Goal: Transaction & Acquisition: Purchase product/service

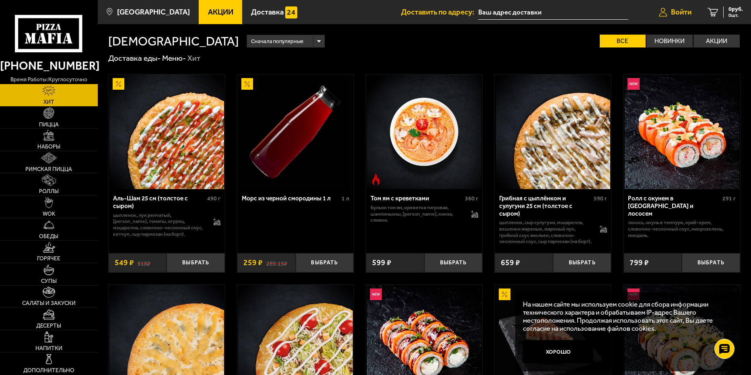
click at [669, 14] on link "Войти" at bounding box center [675, 12] width 49 height 24
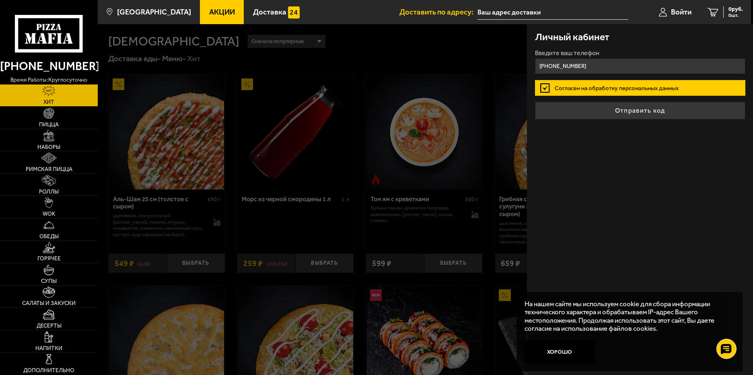
type input "[PHONE_NUMBER]"
click at [592, 86] on label "Согласен на обработку персональных данных" at bounding box center [640, 88] width 210 height 16
click at [0, 0] on input "Согласен на обработку персональных данных" at bounding box center [0, 0] width 0 height 0
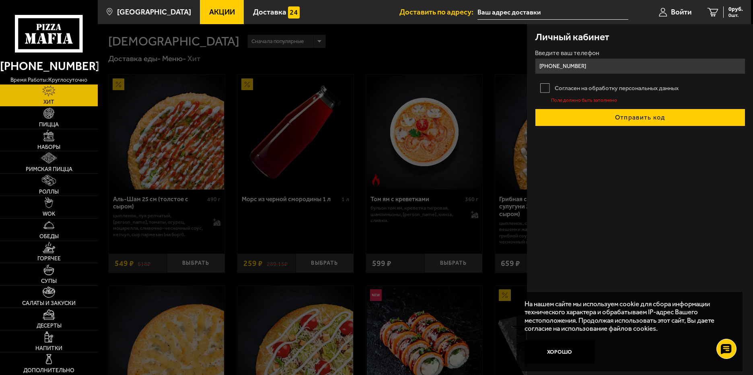
click at [630, 119] on button "Отправить код" at bounding box center [640, 118] width 210 height 18
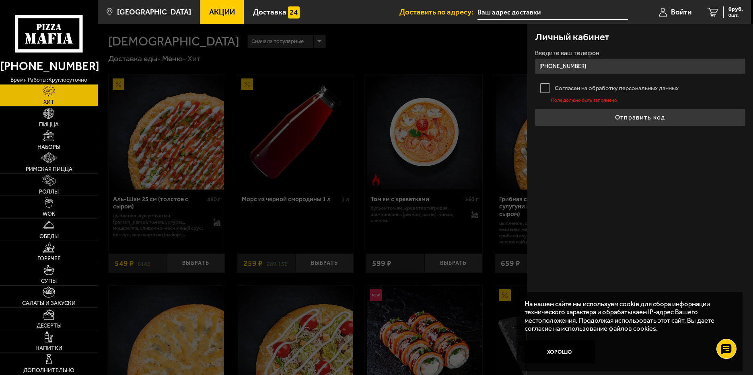
click at [546, 86] on label "Согласен на обработку персональных данных" at bounding box center [640, 88] width 210 height 16
click at [0, 0] on input "Согласен на обработку персональных данных" at bounding box center [0, 0] width 0 height 0
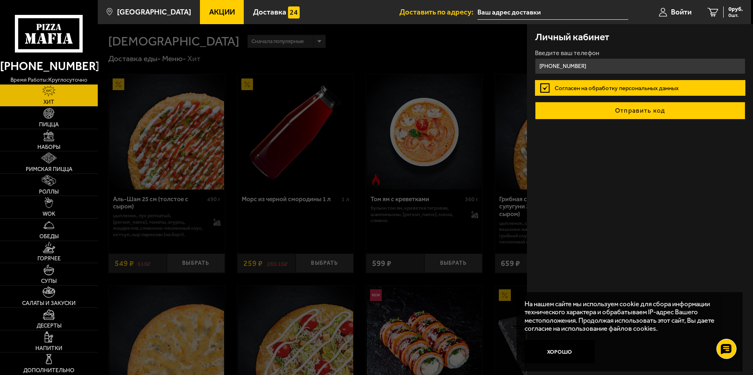
click at [643, 111] on button "Отправить код" at bounding box center [640, 111] width 210 height 18
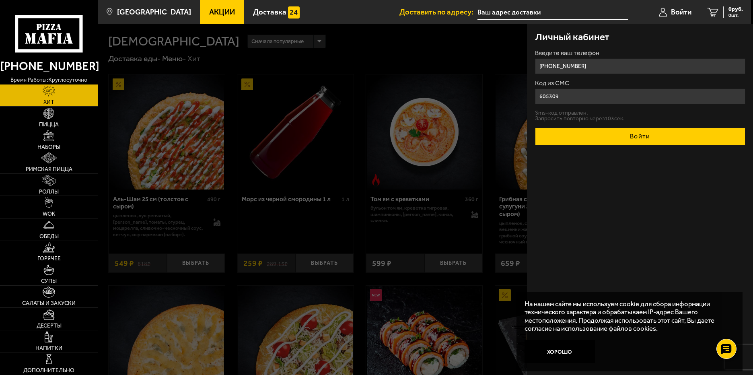
type input "605309"
click at [632, 133] on button "Войти" at bounding box center [640, 137] width 210 height 18
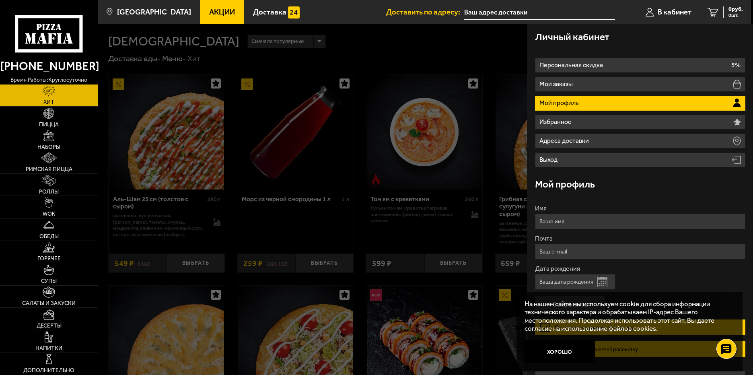
click at [562, 100] on p "Мой профиль" at bounding box center [560, 103] width 41 height 6
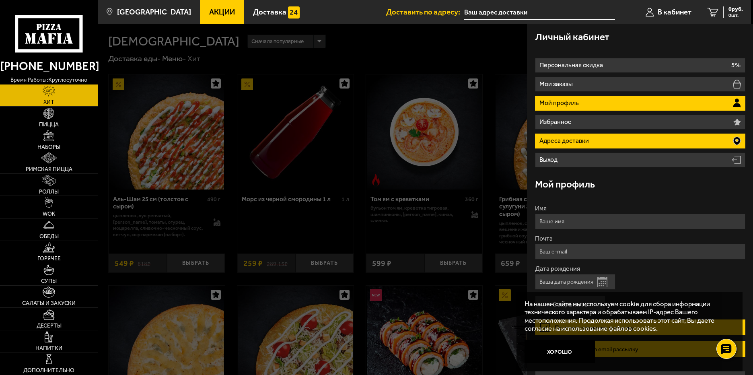
click at [574, 140] on p "Адреса доставки" at bounding box center [566, 141] width 52 height 6
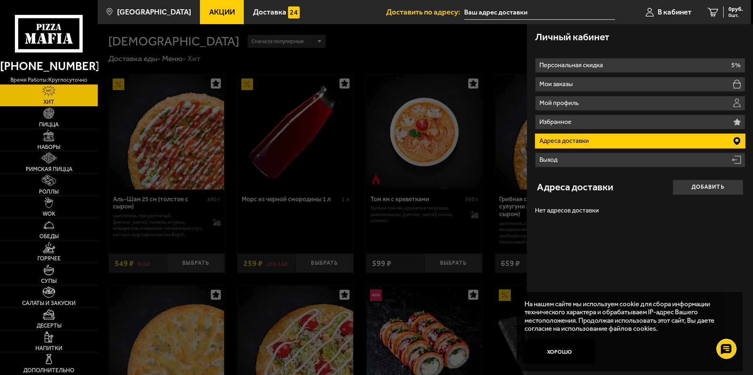
click at [734, 138] on icon at bounding box center [737, 141] width 7 height 8
click at [711, 188] on button "Добавить" at bounding box center [708, 187] width 71 height 16
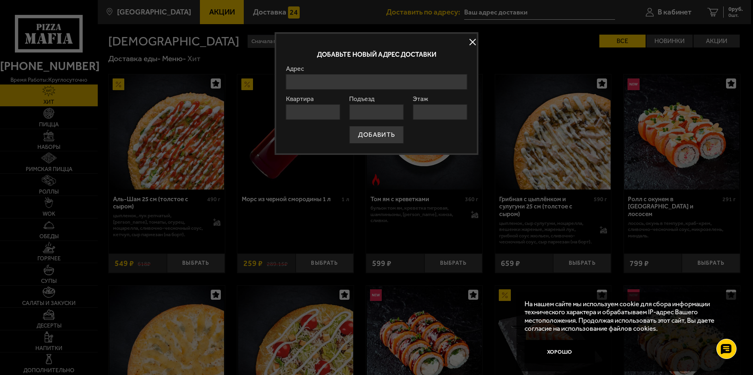
click at [353, 83] on input "Адрес" at bounding box center [376, 82] width 181 height 16
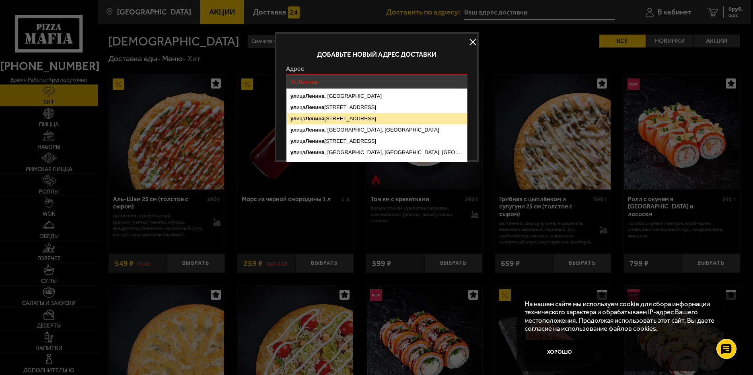
click at [345, 117] on ymaps "[STREET_ADDRESS]" at bounding box center [377, 118] width 180 height 11
type input "[STREET_ADDRESS]"
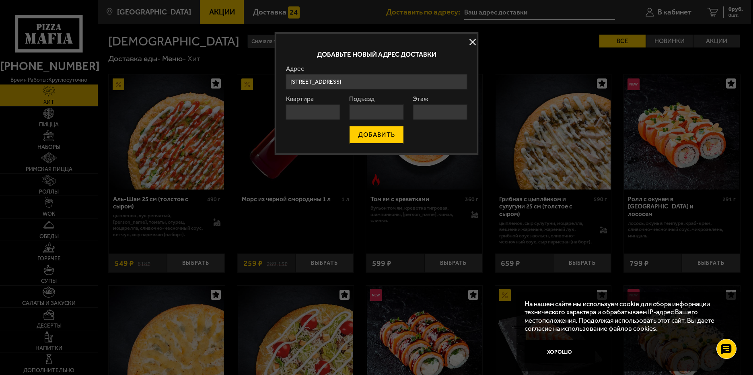
click at [382, 137] on button "ДОБАВИТЬ" at bounding box center [377, 135] width 54 height 18
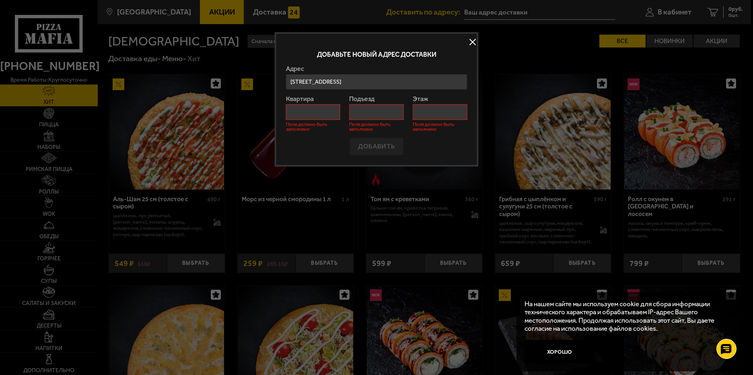
click at [328, 114] on input "Квартира" at bounding box center [313, 112] width 54 height 16
type input "-"
type input "1"
click at [380, 111] on input "Подъезд" at bounding box center [376, 112] width 54 height 16
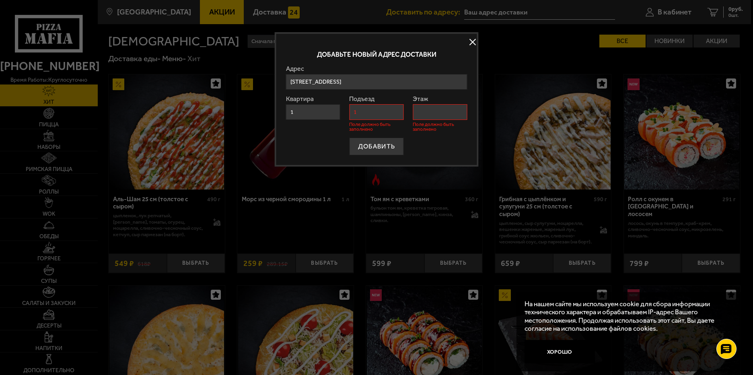
type input "1"
click at [448, 109] on input "Этаж" at bounding box center [440, 112] width 54 height 16
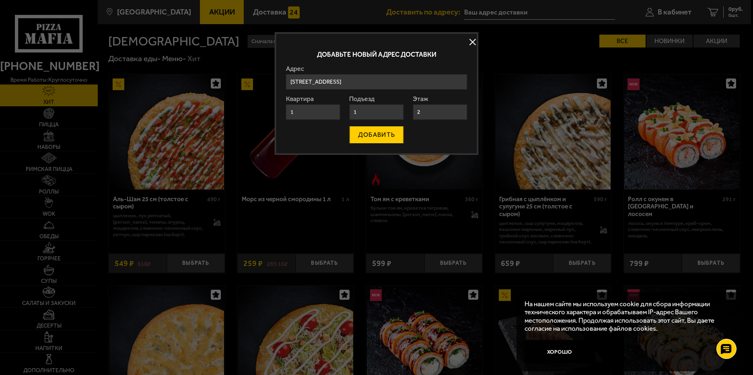
type input "2"
click at [367, 136] on button "ДОБАВИТЬ" at bounding box center [377, 135] width 54 height 18
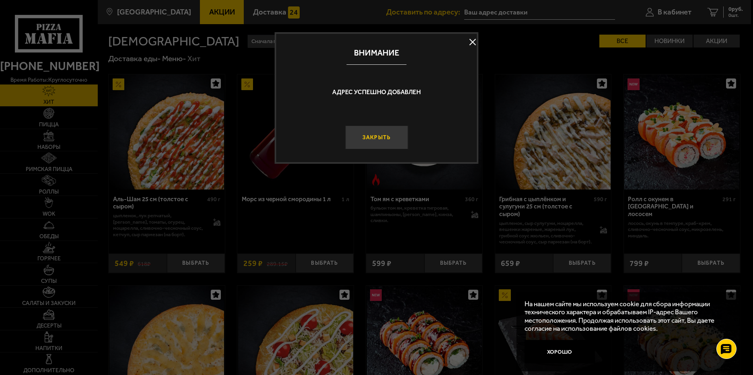
click at [383, 138] on button "Закрыть" at bounding box center [376, 138] width 63 height 24
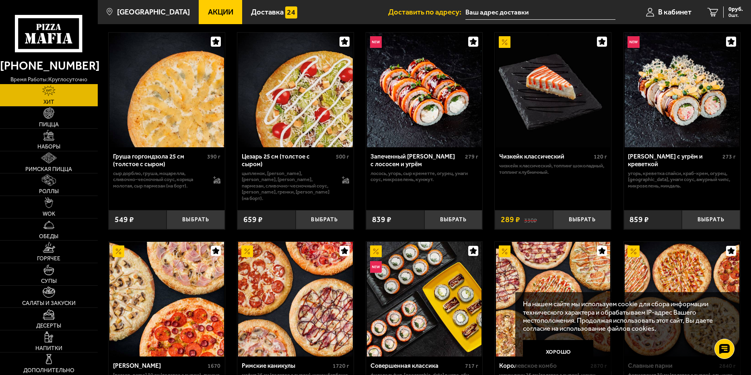
scroll to position [233, 0]
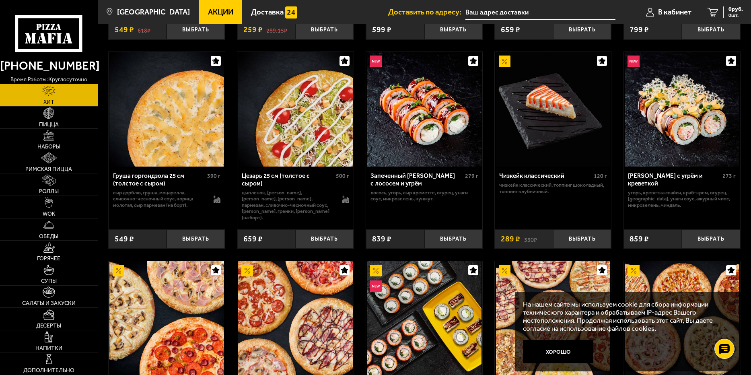
click at [46, 140] on img at bounding box center [48, 135] width 11 height 11
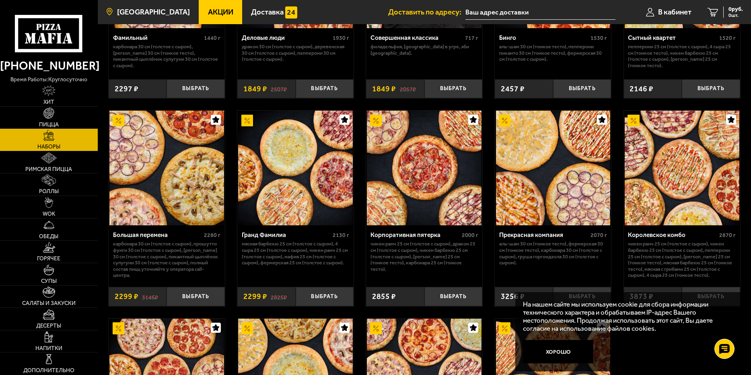
scroll to position [954, 0]
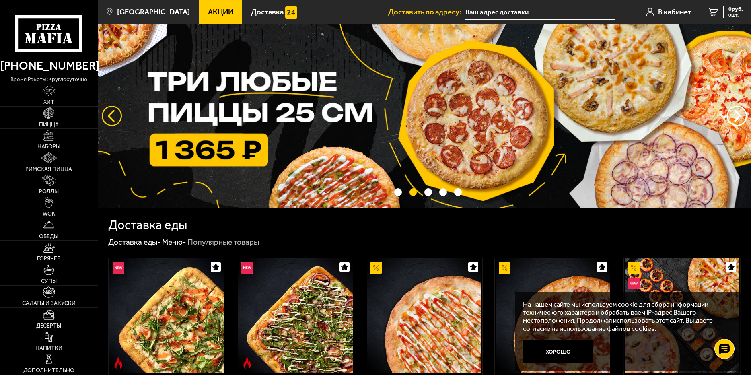
drag, startPoint x: 102, startPoint y: 109, endPoint x: 107, endPoint y: 111, distance: 5.2
click at [107, 111] on button "следующий" at bounding box center [112, 116] width 20 height 20
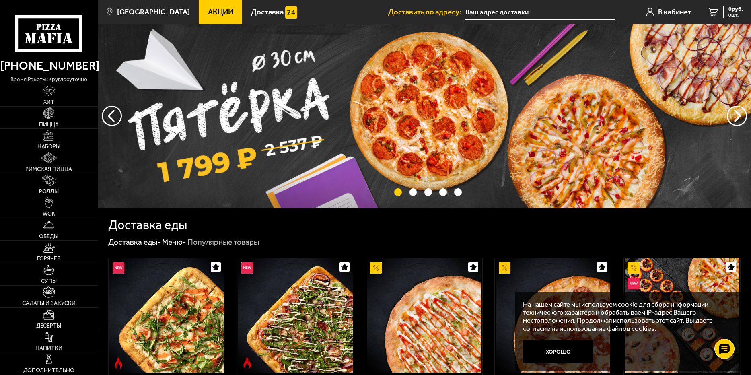
click at [318, 134] on img at bounding box center [425, 116] width 654 height 184
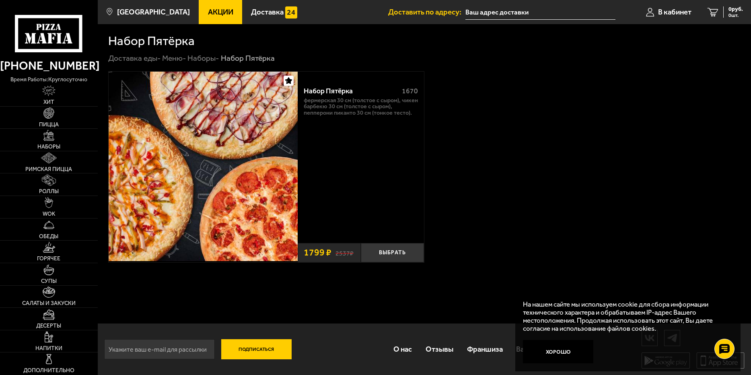
scroll to position [0, 0]
click at [398, 250] on button "Выбрать" at bounding box center [392, 252] width 63 height 19
click at [340, 90] on div "Набор Пятёрка" at bounding box center [350, 91] width 92 height 8
click at [316, 87] on div "Набор Пятёрка" at bounding box center [350, 91] width 92 height 8
